Goal: Check status: Check status

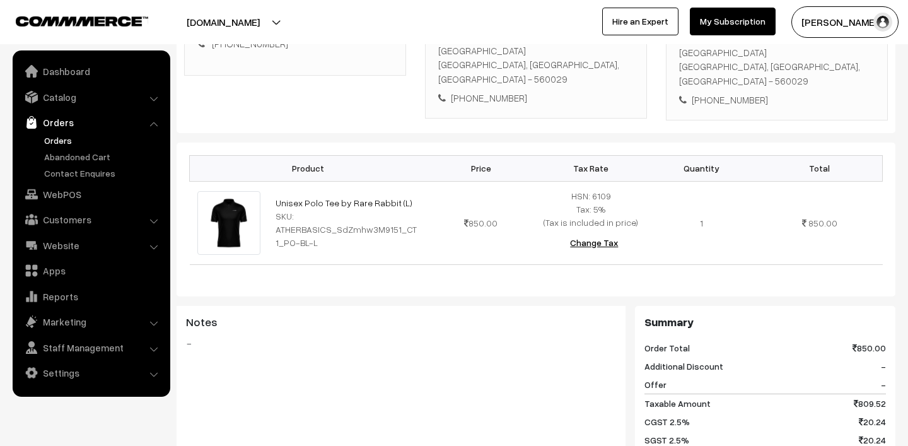
click at [55, 141] on link "Orders" at bounding box center [103, 140] width 125 height 13
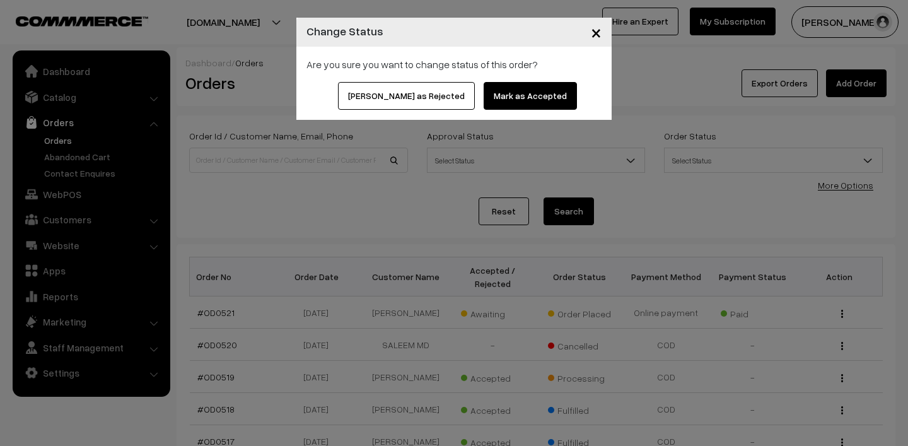
click at [515, 93] on button "Mark as Accepted" at bounding box center [530, 96] width 93 height 28
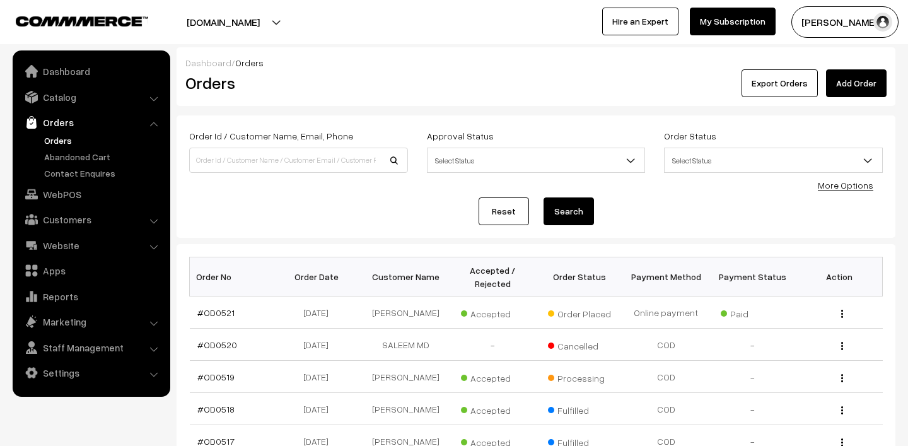
click at [213, 318] on link "#OD0521" at bounding box center [215, 312] width 37 height 11
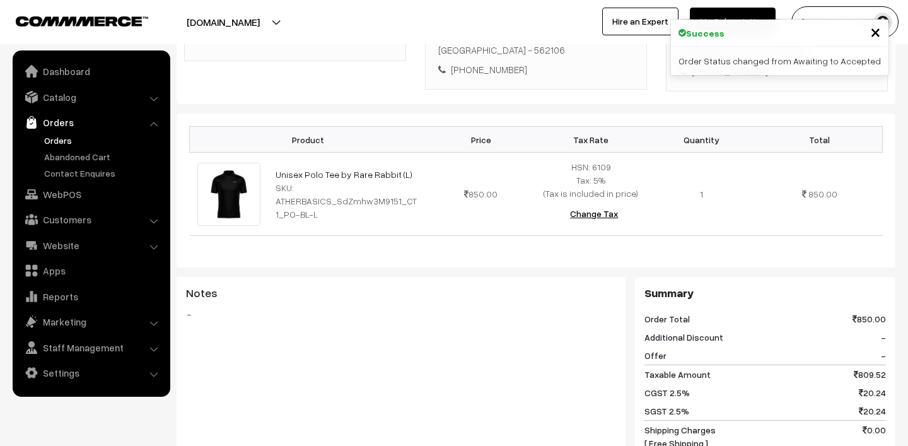
scroll to position [296, 0]
